Goal: Find specific page/section: Find specific page/section

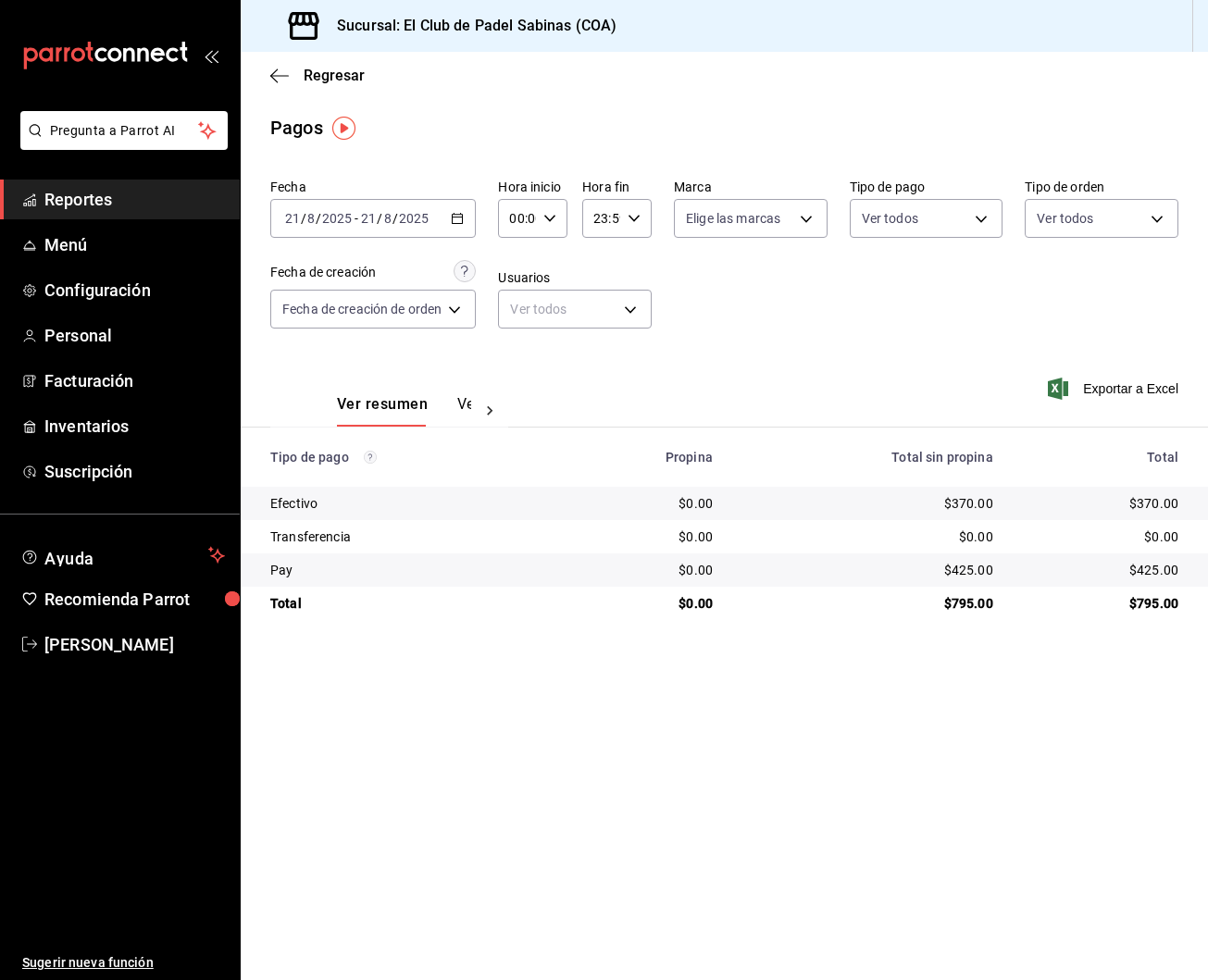
click at [120, 193] on span "Reportes" at bounding box center [135, 199] width 181 height 25
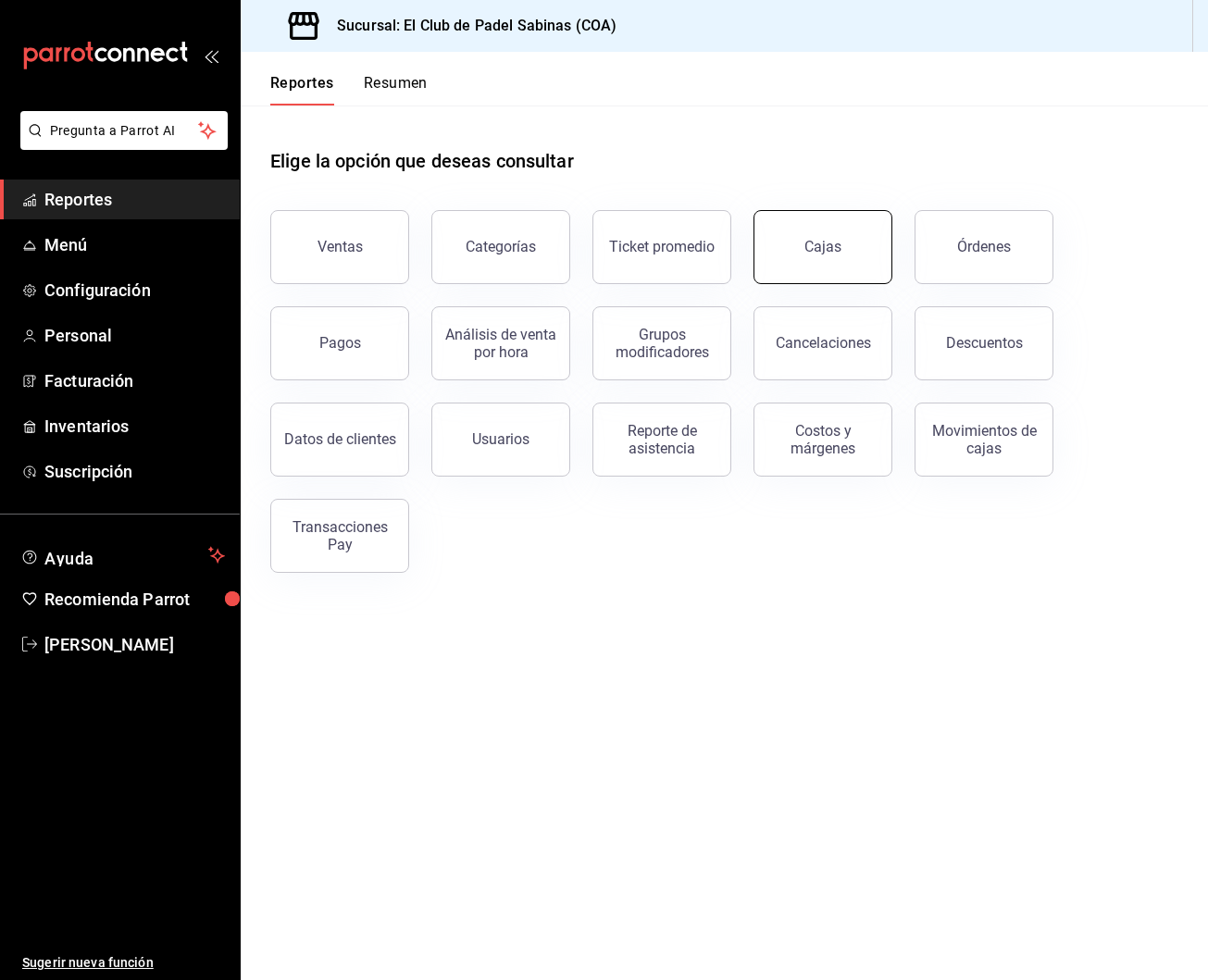
click at [858, 247] on button "Cajas" at bounding box center [823, 246] width 139 height 74
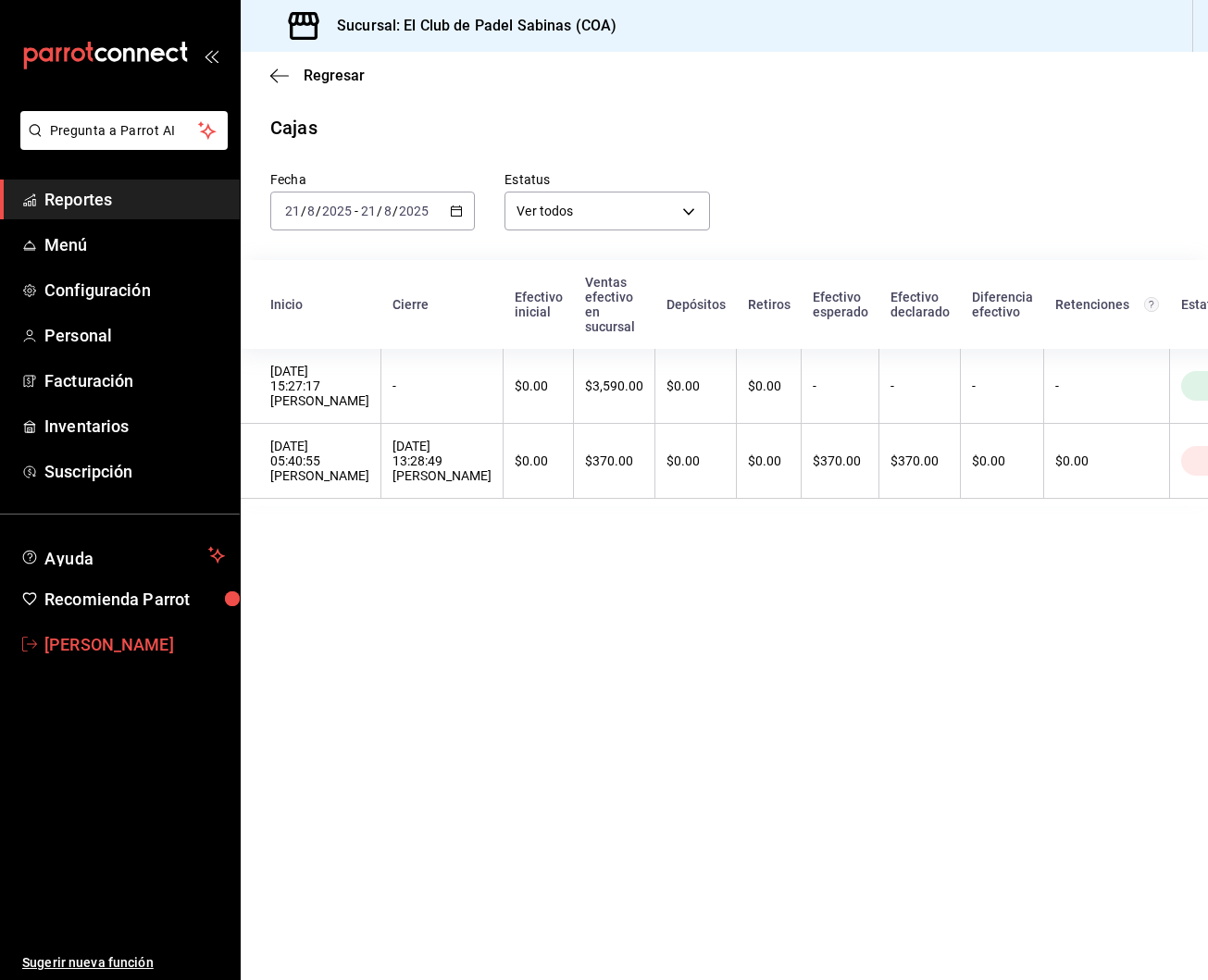
click at [104, 641] on span "[PERSON_NAME]" at bounding box center [135, 644] width 181 height 25
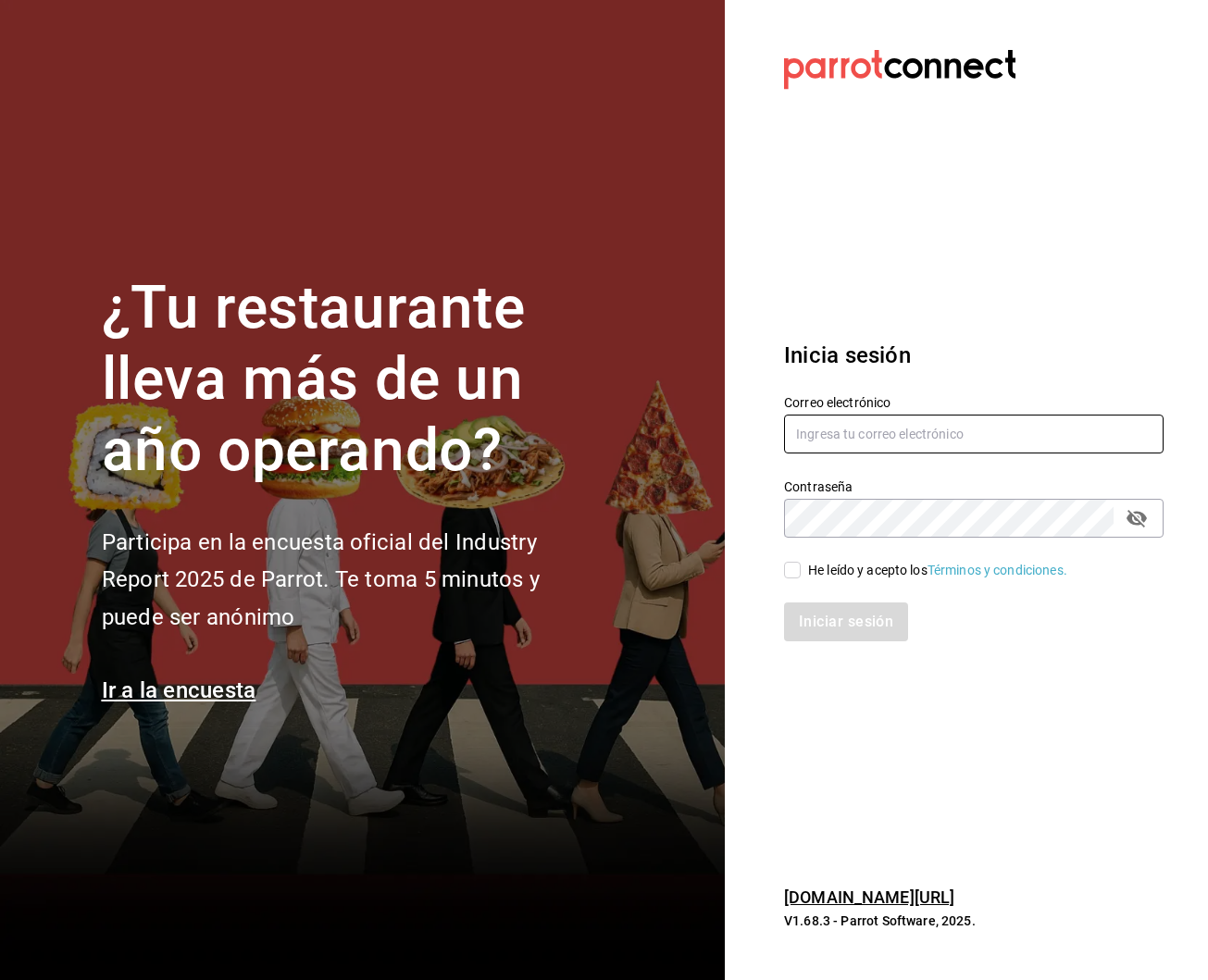
type input "robertagglz@gmail.com"
click at [790, 570] on input "He leído y acepto los Términos y condiciones." at bounding box center [792, 570] width 17 height 17
checkbox input "true"
click at [820, 616] on button "Iniciar sesión" at bounding box center [847, 621] width 126 height 39
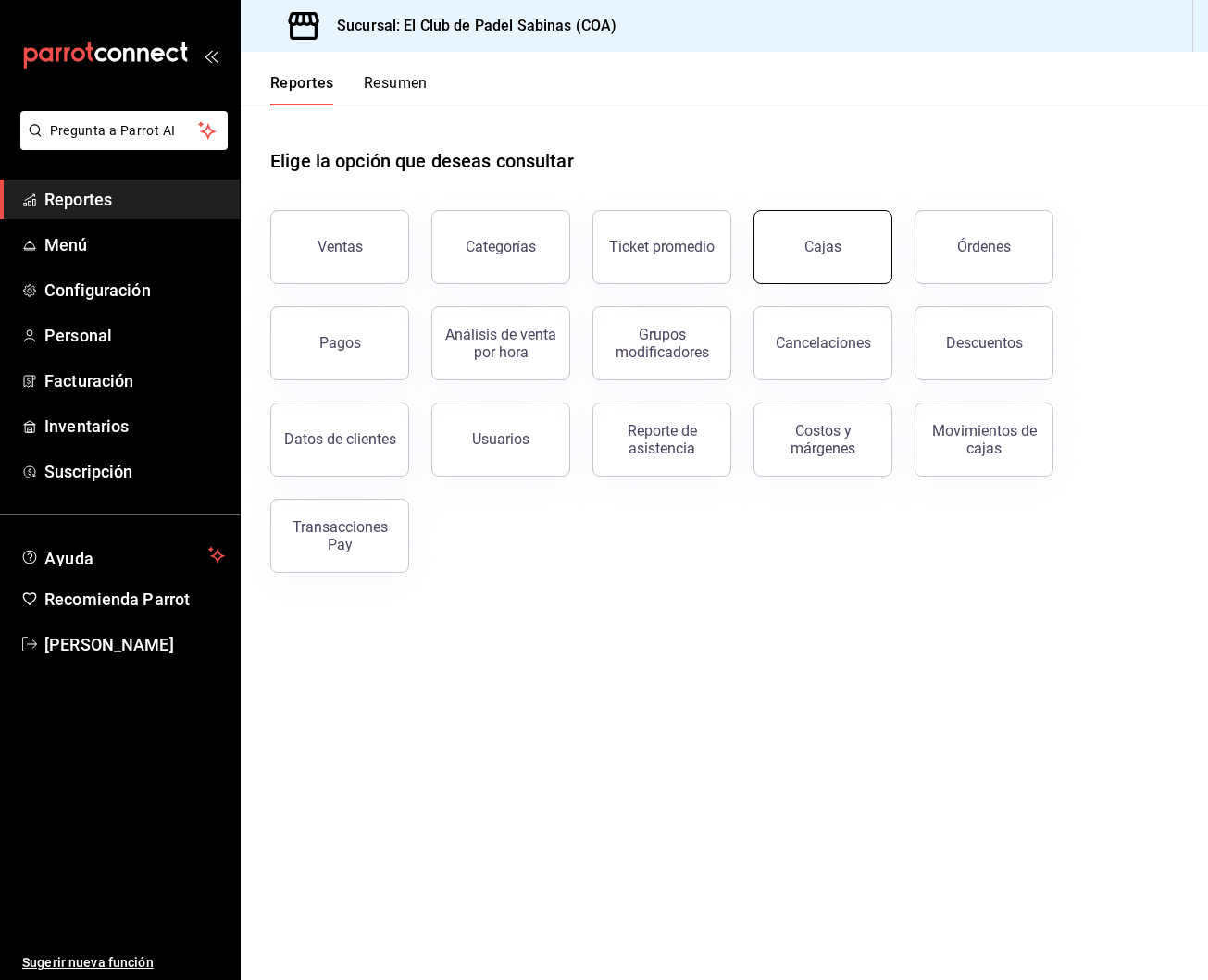
click at [858, 258] on button "Cajas" at bounding box center [823, 246] width 139 height 74
